Goal: Navigation & Orientation: Find specific page/section

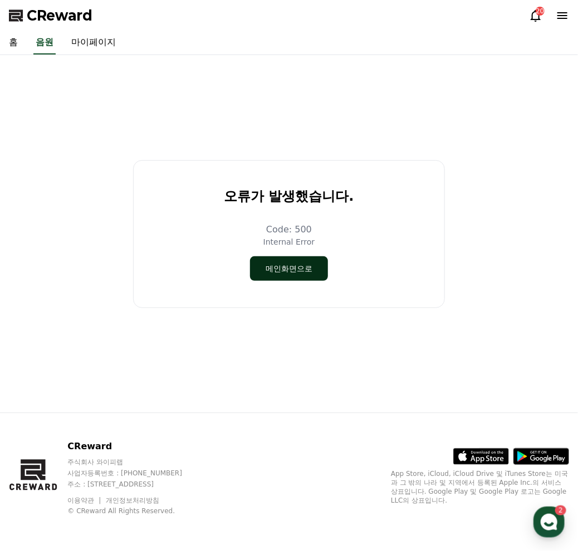
click at [281, 273] on button "메인화면으로" at bounding box center [289, 268] width 78 height 24
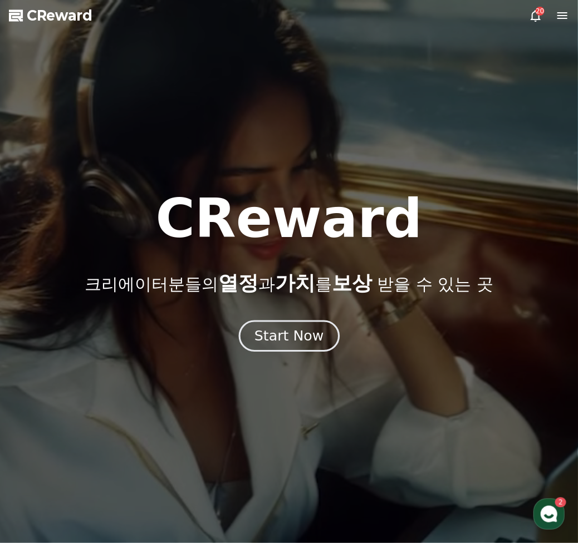
click at [309, 347] on button "Start Now" at bounding box center [288, 336] width 101 height 32
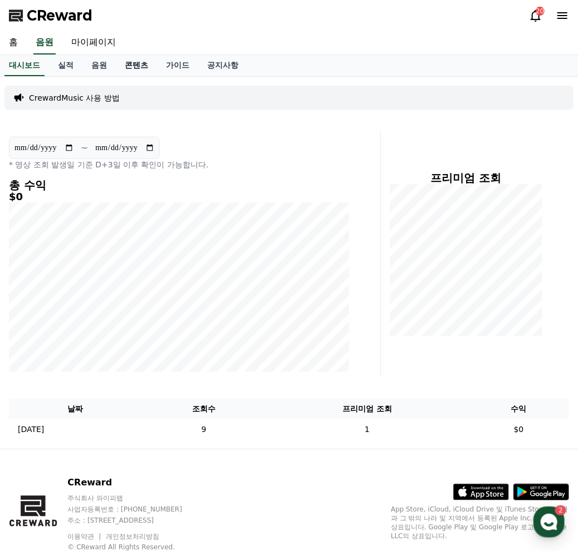
click at [116, 62] on div "대시보드 실적 음원 콘텐츠 가이드 공지사항" at bounding box center [289, 65] width 578 height 21
click at [156, 69] on link "콘텐츠" at bounding box center [136, 65] width 41 height 21
click at [142, 68] on link "콘텐츠" at bounding box center [136, 65] width 32 height 21
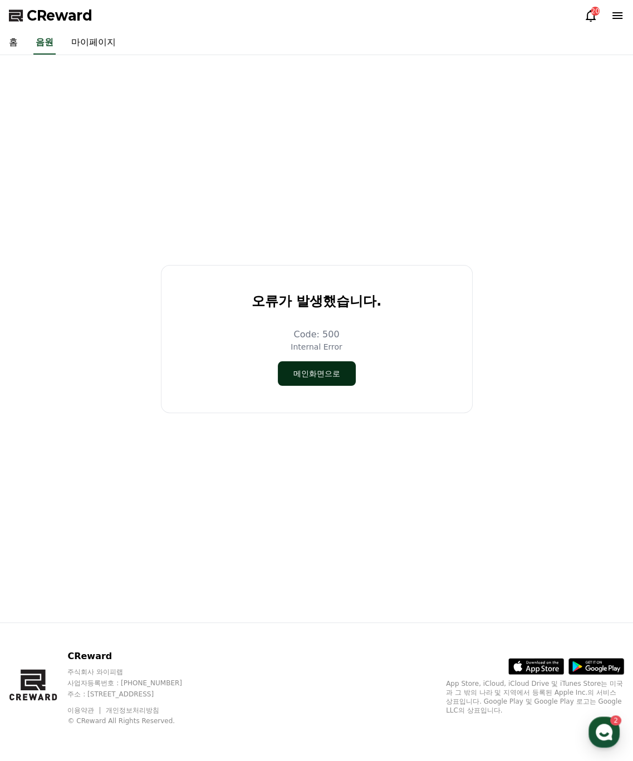
click at [318, 382] on button "메인화면으로" at bounding box center [317, 373] width 78 height 24
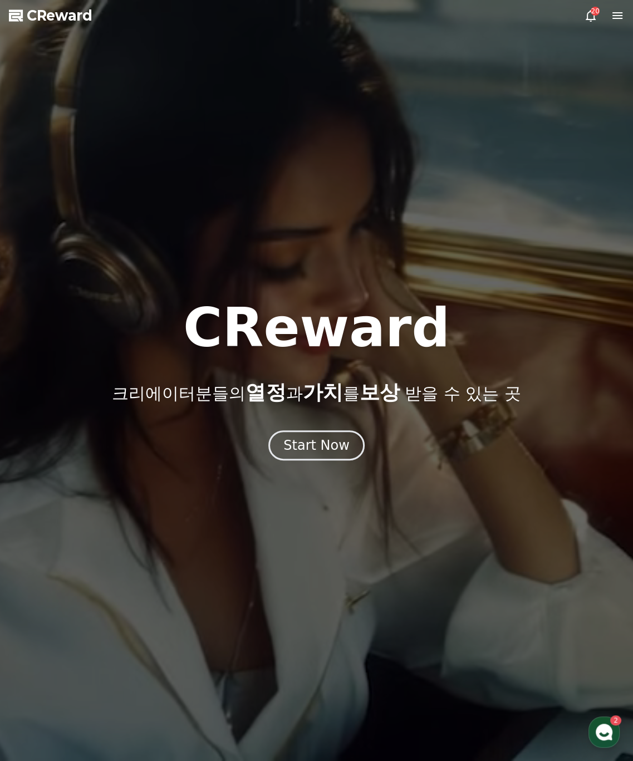
click at [628, 22] on div at bounding box center [316, 380] width 633 height 761
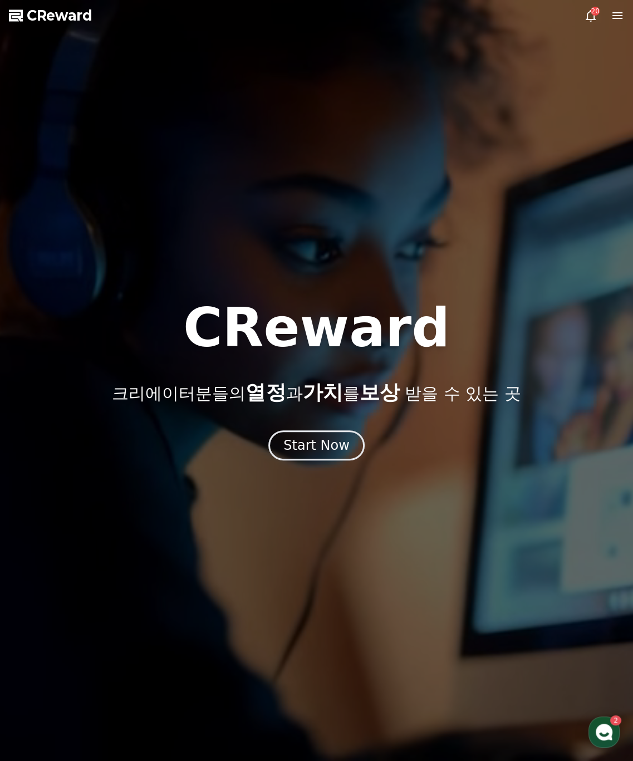
click at [622, 21] on icon at bounding box center [616, 15] width 13 height 13
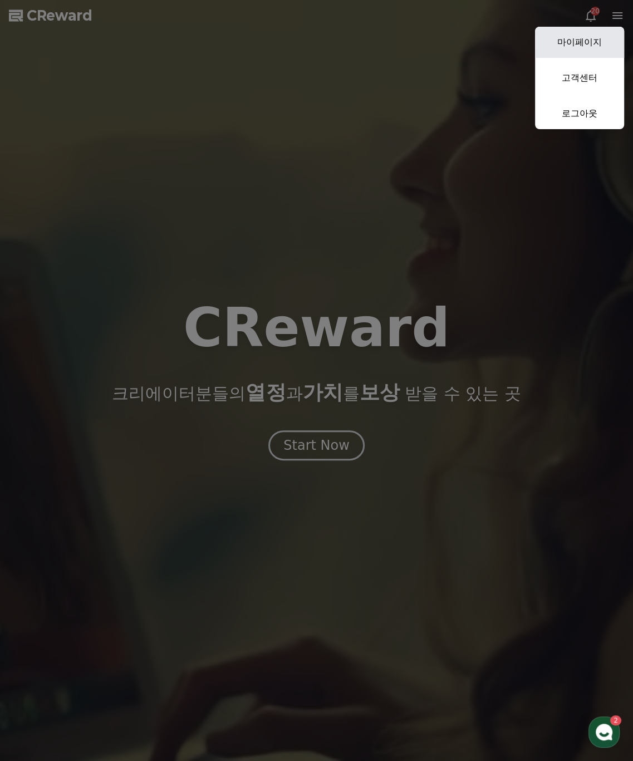
click at [594, 41] on link "마이페이지" at bounding box center [579, 42] width 89 height 31
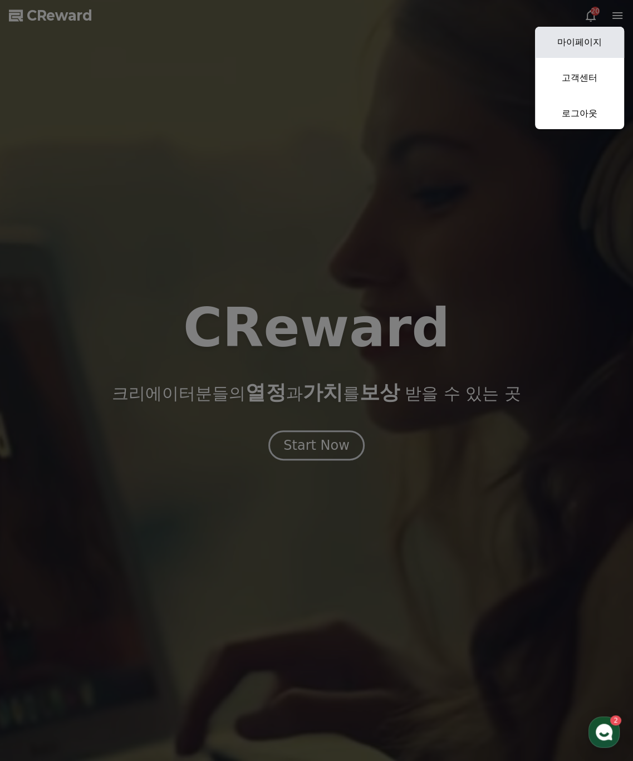
select select "**********"
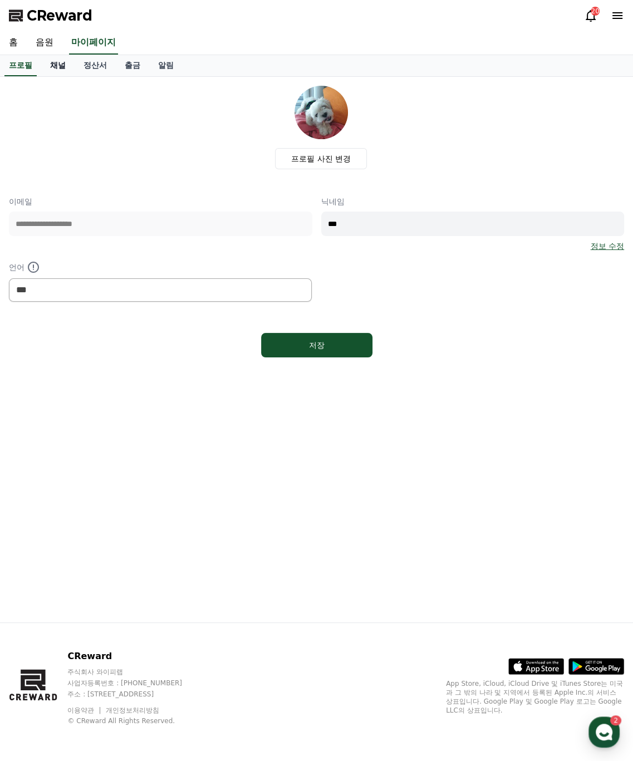
click at [65, 68] on link "채널" at bounding box center [57, 65] width 33 height 21
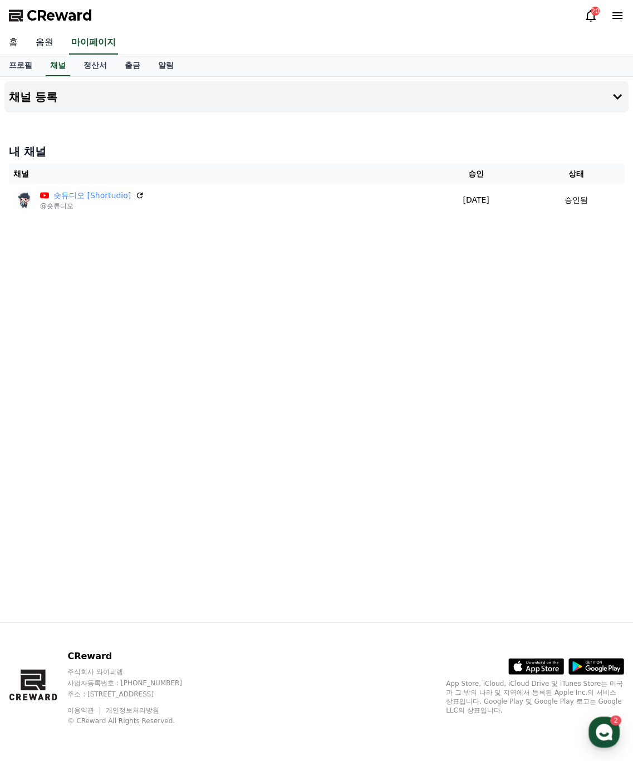
click at [61, 51] on link "음원" at bounding box center [45, 42] width 36 height 23
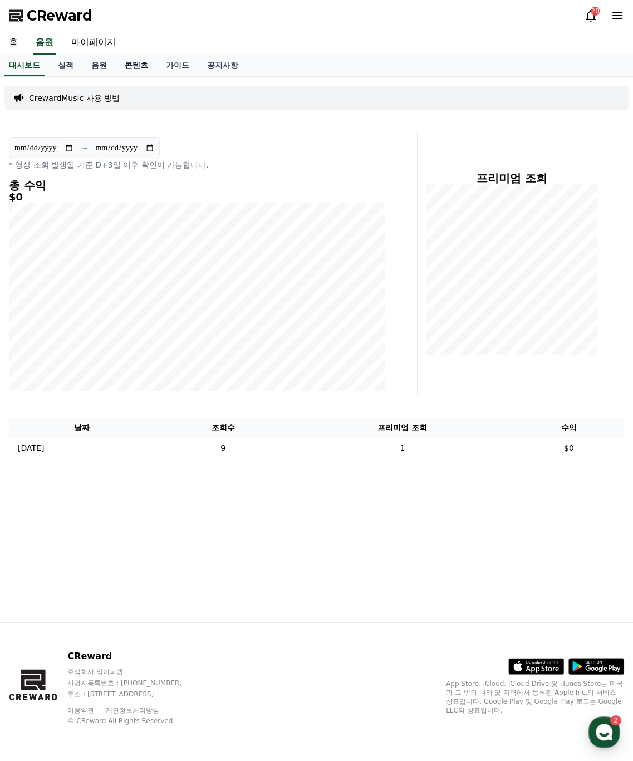
click at [145, 72] on link "콘텐츠" at bounding box center [136, 65] width 41 height 21
click at [18, 44] on link "홈" at bounding box center [13, 42] width 27 height 23
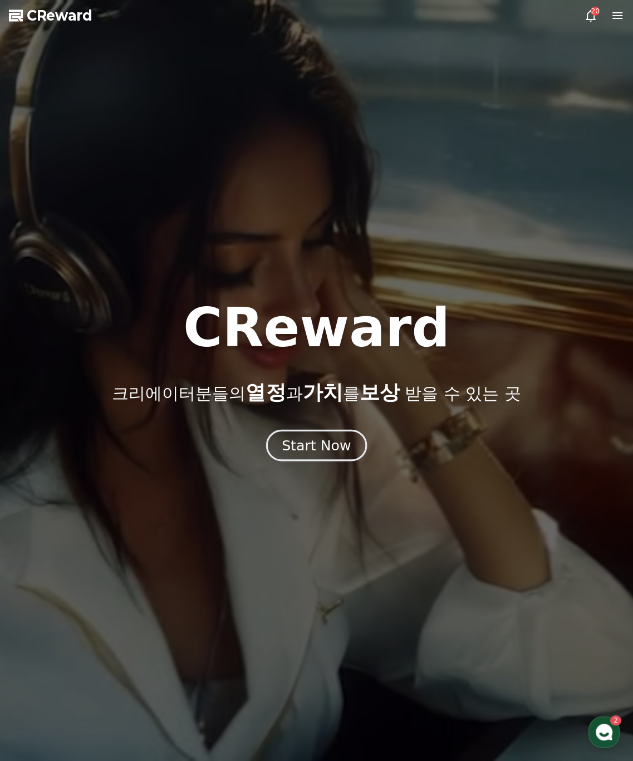
click at [300, 446] on div "Start Now" at bounding box center [316, 445] width 69 height 19
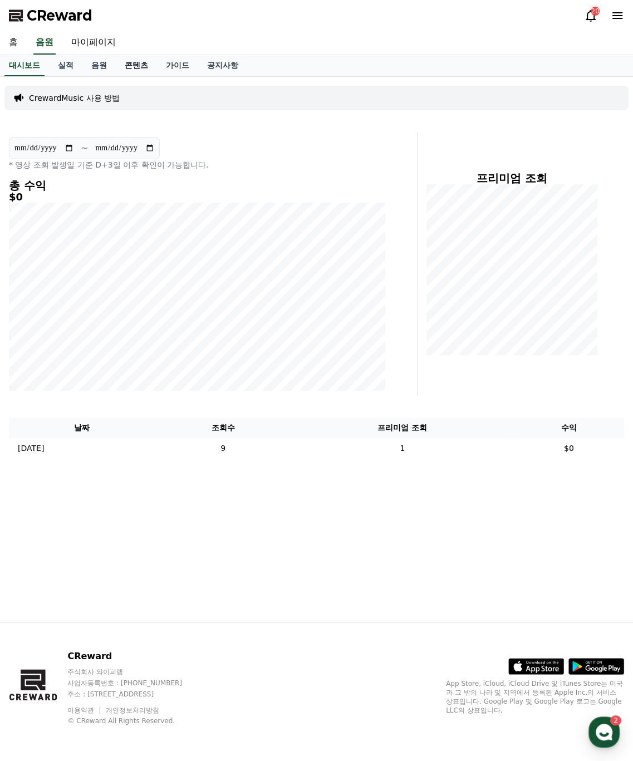
click at [137, 68] on link "콘텐츠" at bounding box center [136, 65] width 41 height 21
click at [616, 737] on div "button" at bounding box center [603, 731] width 31 height 31
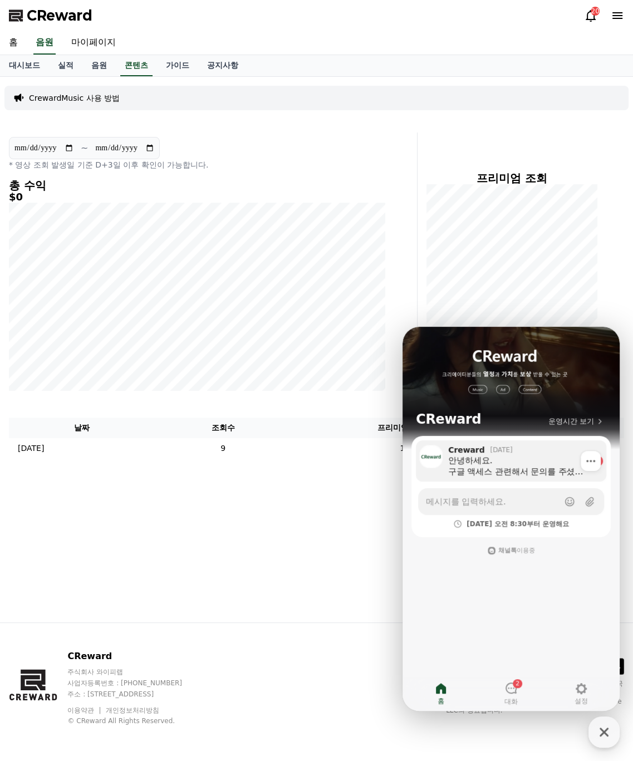
click at [530, 472] on div "안녕하세요. 구글 액세스 관련해서 문의를 주셨는데, 구체적인 내용이 파악되지 않아 추가설명 부탁드립니다" at bounding box center [517, 466] width 139 height 22
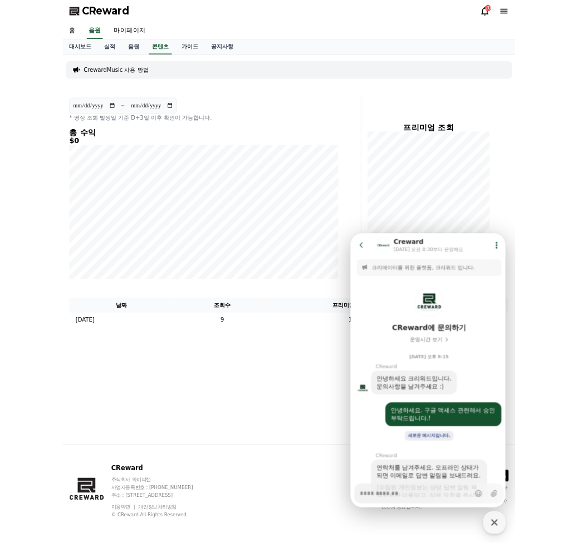
scroll to position [374, 0]
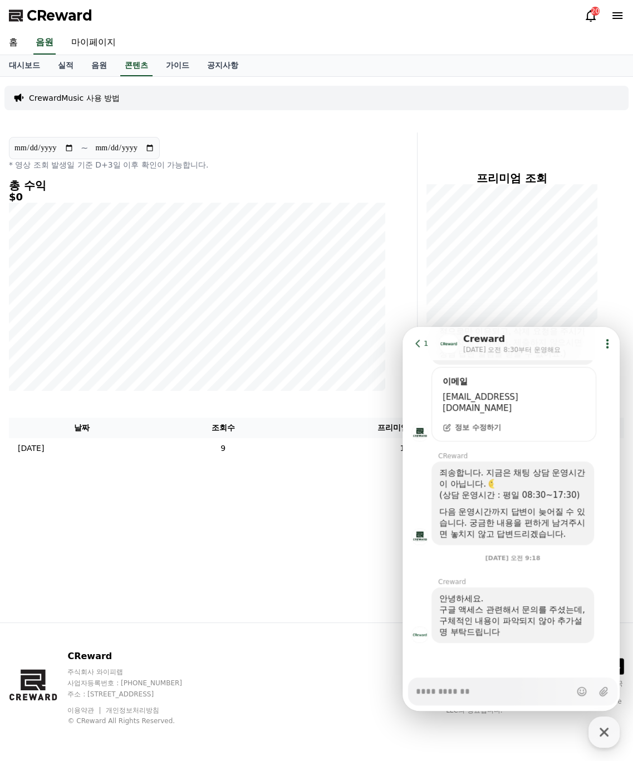
type textarea "*"
drag, startPoint x: 569, startPoint y: 534, endPoint x: 540, endPoint y: 612, distance: 83.4
click at [536, 615] on section "Message List 크리에이터를 위한 플랫폼, 크리워드 입니다. CReward에 문의하기 운영시간 보기 8월 26일 오후 8:15 A me…" at bounding box center [512, 337] width 220 height 680
click at [615, 290] on div "프리미엄 조회" at bounding box center [525, 263] width 206 height 263
click at [604, 299] on div "프리미엄 조회" at bounding box center [525, 263] width 206 height 263
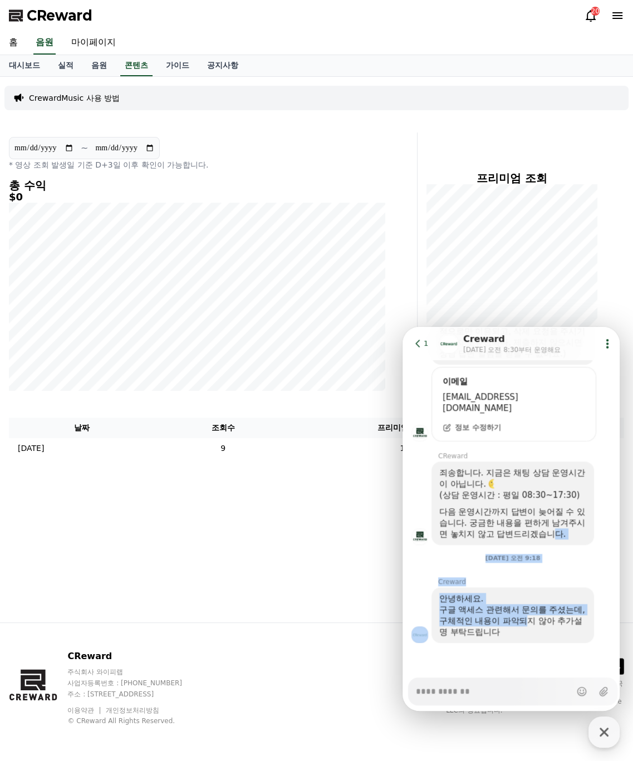
click at [419, 348] on icon at bounding box center [417, 343] width 11 height 11
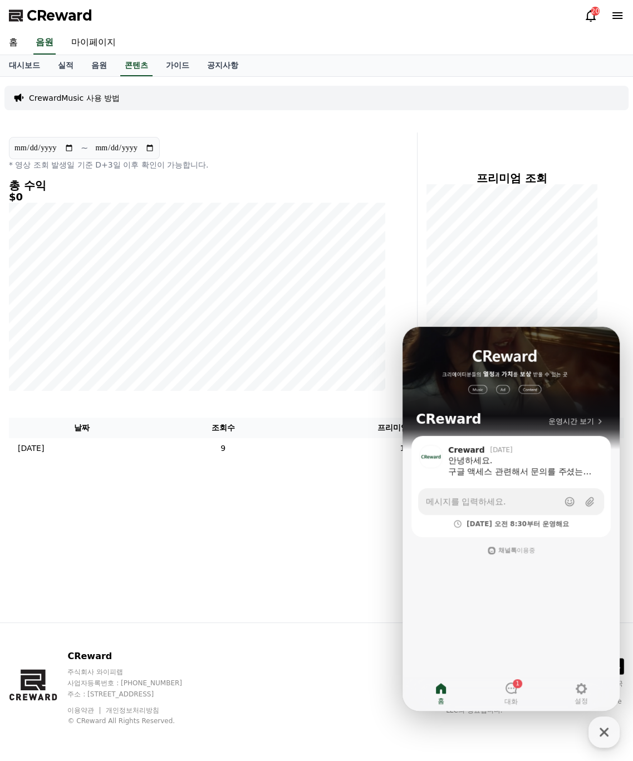
click at [367, 392] on div "**********" at bounding box center [197, 263] width 386 height 263
click at [597, 732] on icon "button" at bounding box center [604, 732] width 20 height 20
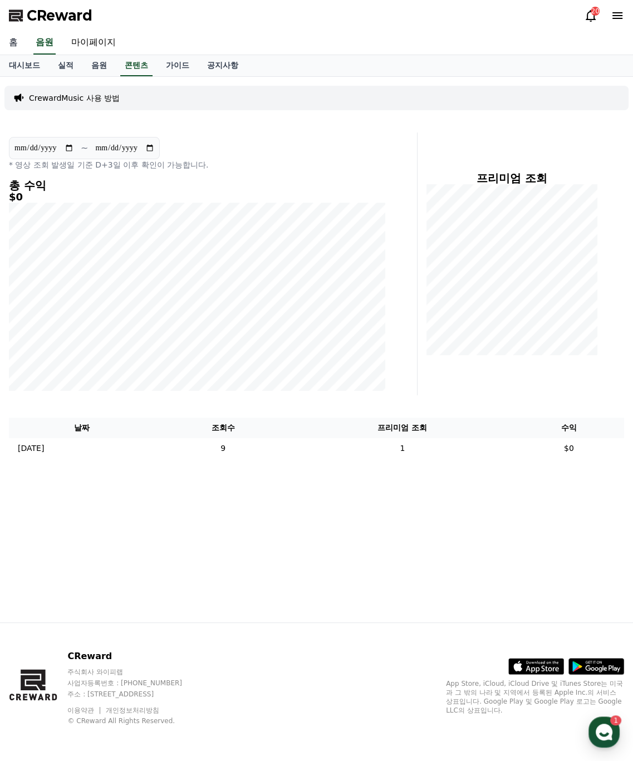
click at [21, 44] on link "홈" at bounding box center [13, 42] width 27 height 23
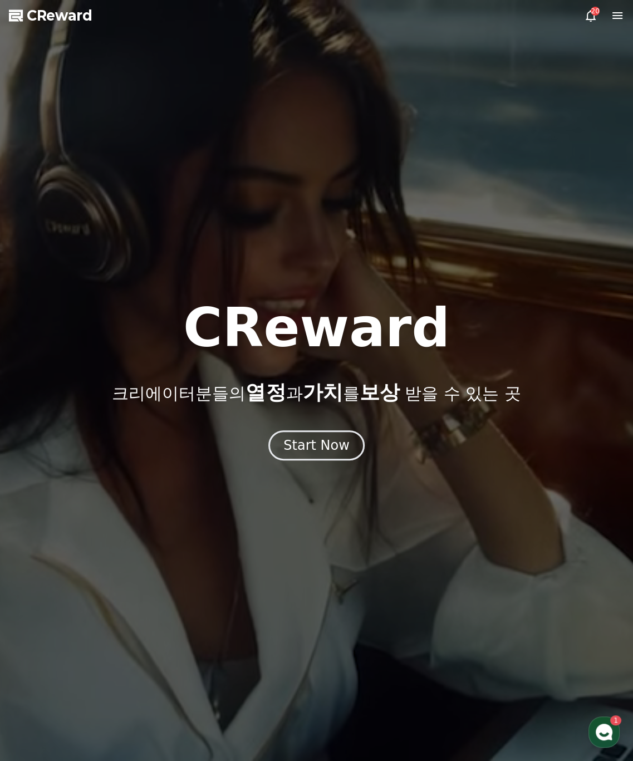
click at [58, 20] on span "CReward" at bounding box center [60, 16] width 66 height 18
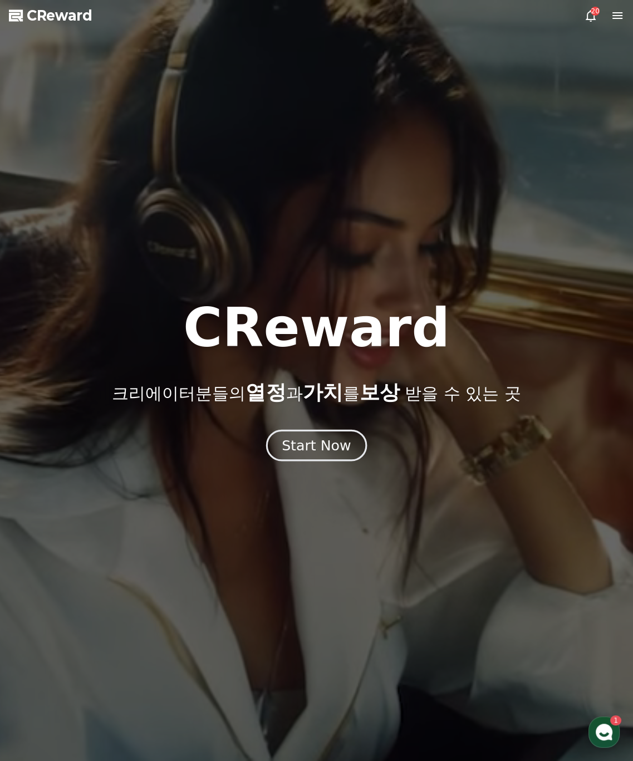
click at [315, 456] on button "Start Now" at bounding box center [316, 445] width 101 height 32
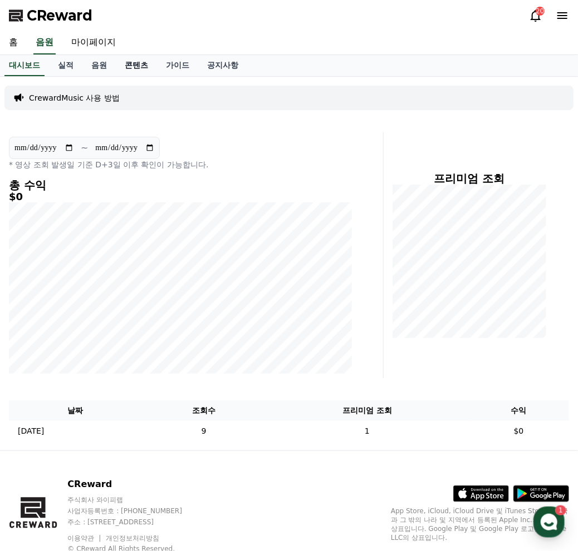
click at [141, 64] on link "콘텐츠" at bounding box center [136, 65] width 41 height 21
click at [182, 64] on link "가이드" at bounding box center [177, 65] width 41 height 21
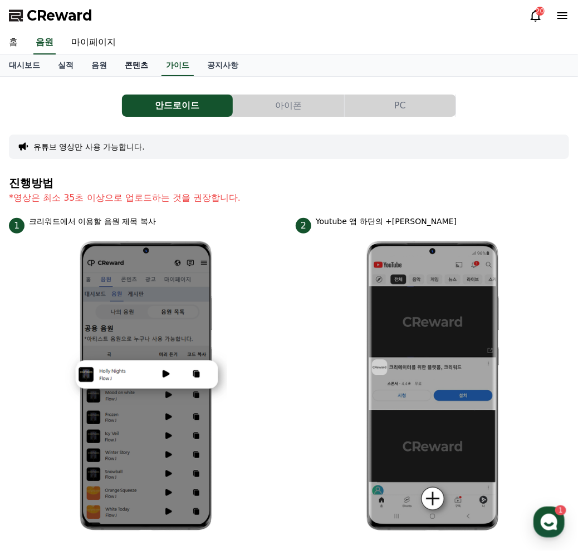
click at [140, 64] on link "콘텐츠" at bounding box center [136, 65] width 41 height 21
click at [140, 65] on link "콘텐츠" at bounding box center [136, 65] width 32 height 21
click at [140, 67] on link "콘텐츠" at bounding box center [136, 65] width 32 height 21
click at [138, 72] on link "콘텐츠" at bounding box center [136, 65] width 32 height 21
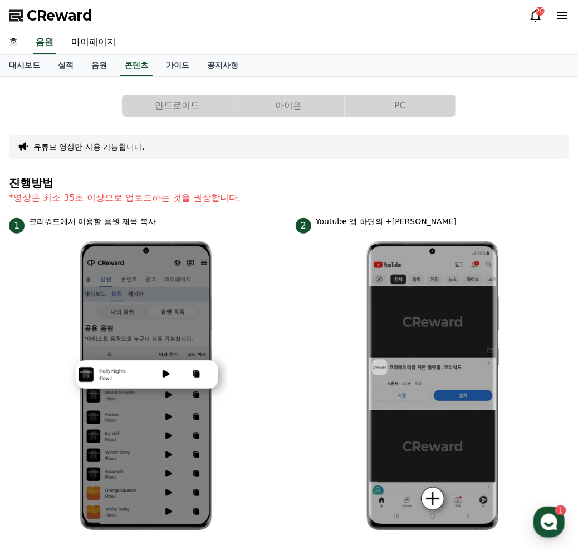
click at [567, 7] on div "20" at bounding box center [549, 16] width 40 height 18
click at [567, 12] on icon at bounding box center [562, 15] width 10 height 7
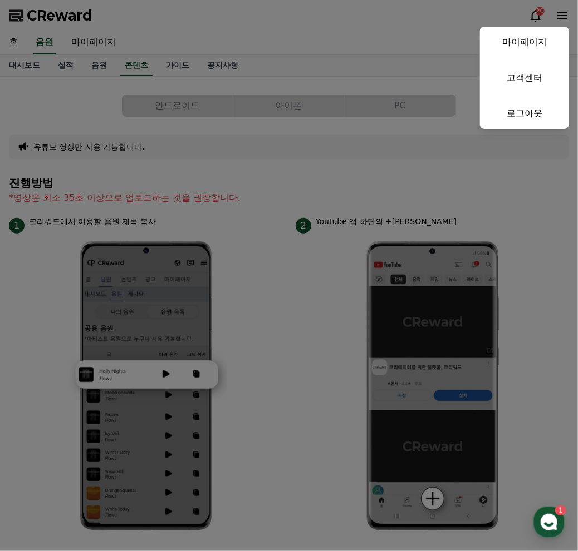
click at [567, 12] on button "close" at bounding box center [289, 275] width 578 height 551
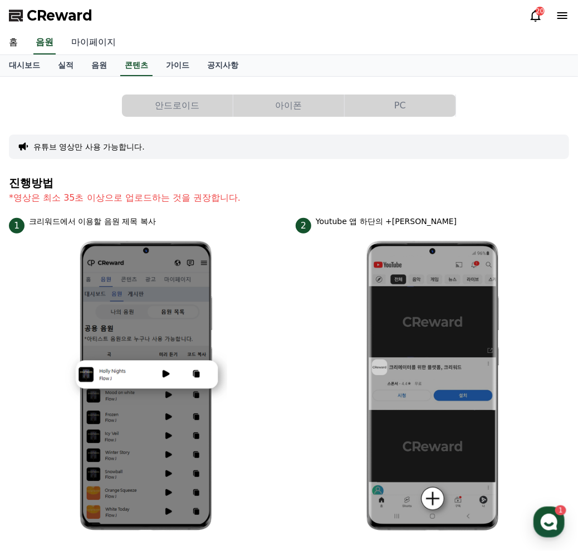
click at [66, 36] on link "마이페이지" at bounding box center [93, 42] width 62 height 23
select select "**********"
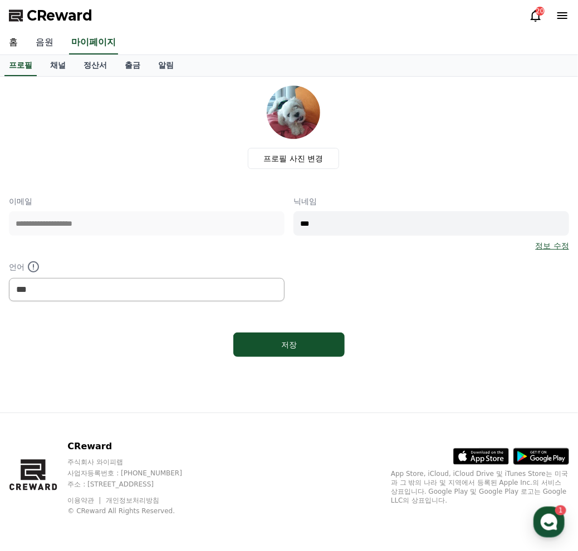
click at [38, 41] on link "음원" at bounding box center [45, 42] width 36 height 23
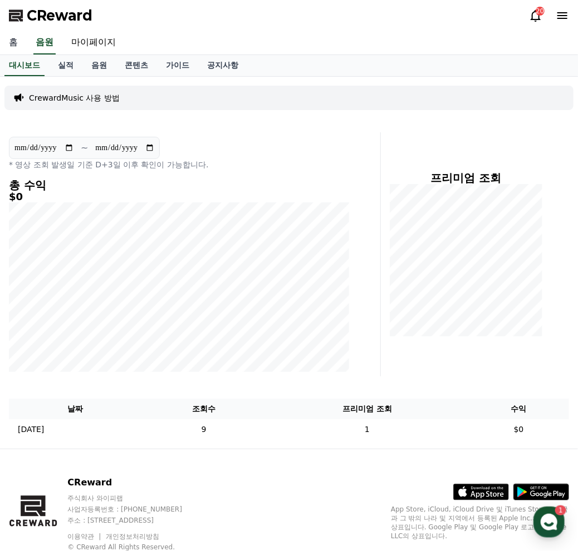
click at [5, 35] on link "홈" at bounding box center [13, 42] width 27 height 23
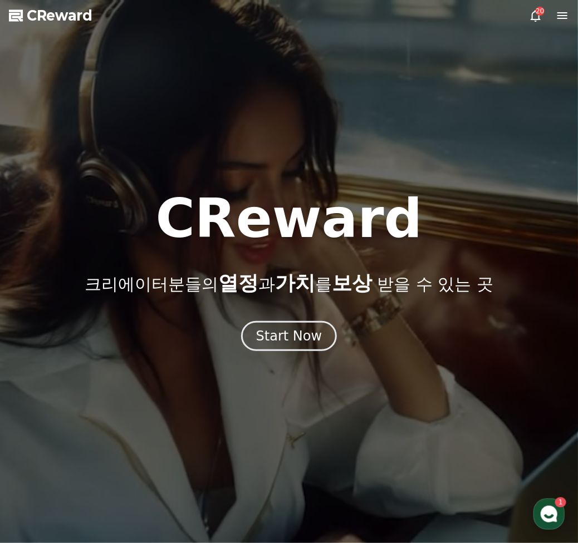
click at [35, 18] on span "CReward" at bounding box center [60, 16] width 66 height 18
